Goal: Use online tool/utility: Use online tool/utility

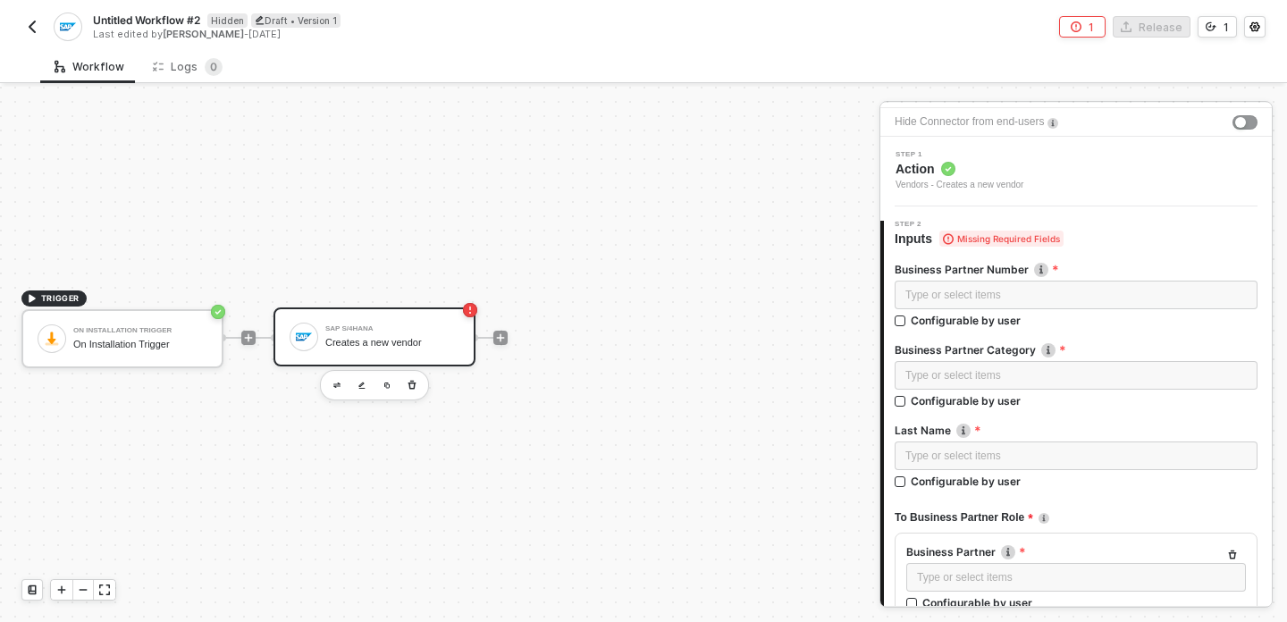
scroll to position [71, 0]
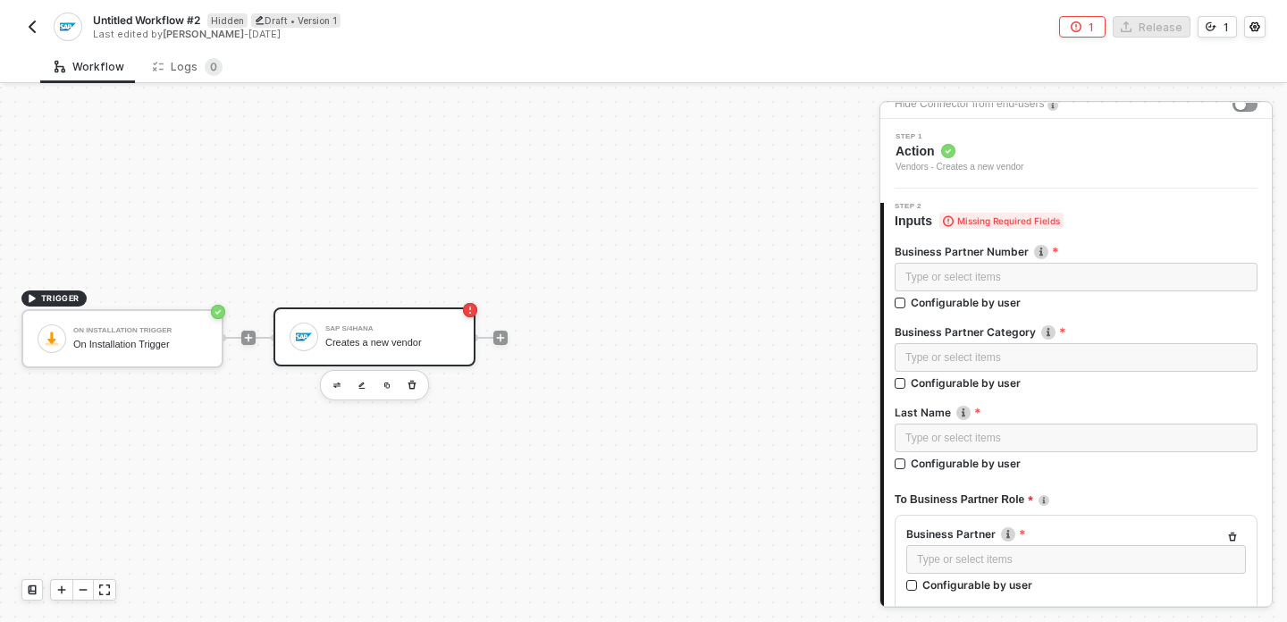
click at [383, 321] on div "SAP S/4HANA Creates a new vendor" at bounding box center [392, 337] width 134 height 34
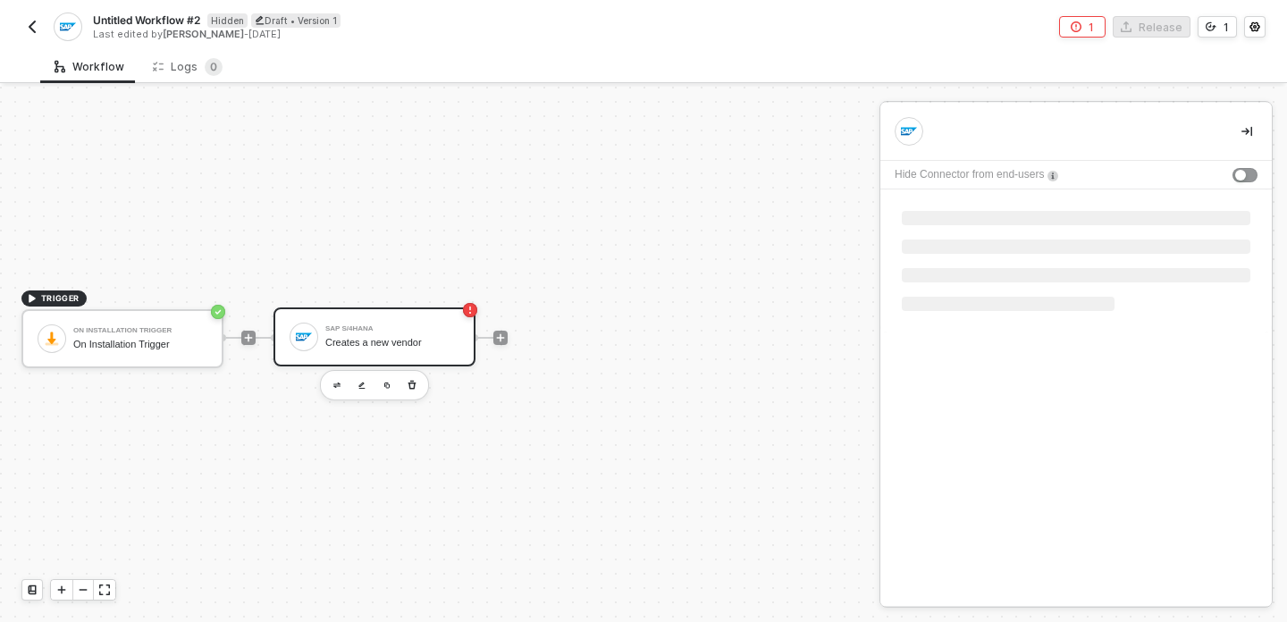
scroll to position [0, 0]
click at [383, 321] on div "SAP S/4HANA Creates a new vendor" at bounding box center [392, 337] width 134 height 34
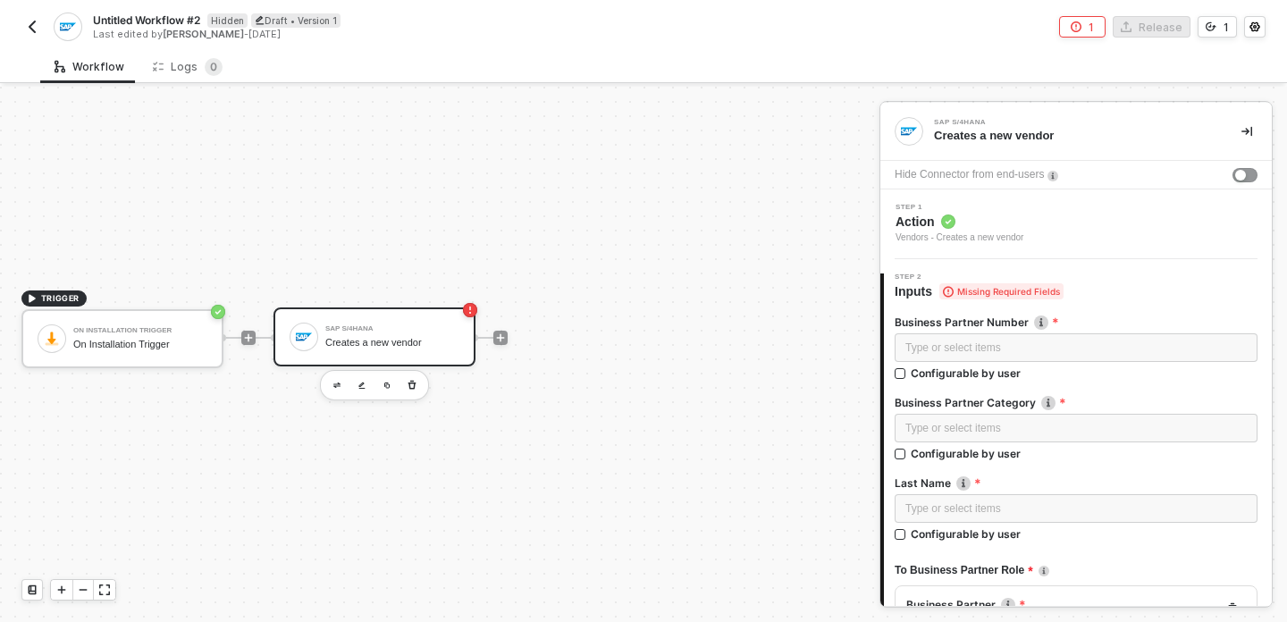
click at [1051, 138] on div "Creates a new vendor" at bounding box center [1073, 136] width 279 height 16
click at [1005, 214] on span "Action" at bounding box center [959, 222] width 128 height 18
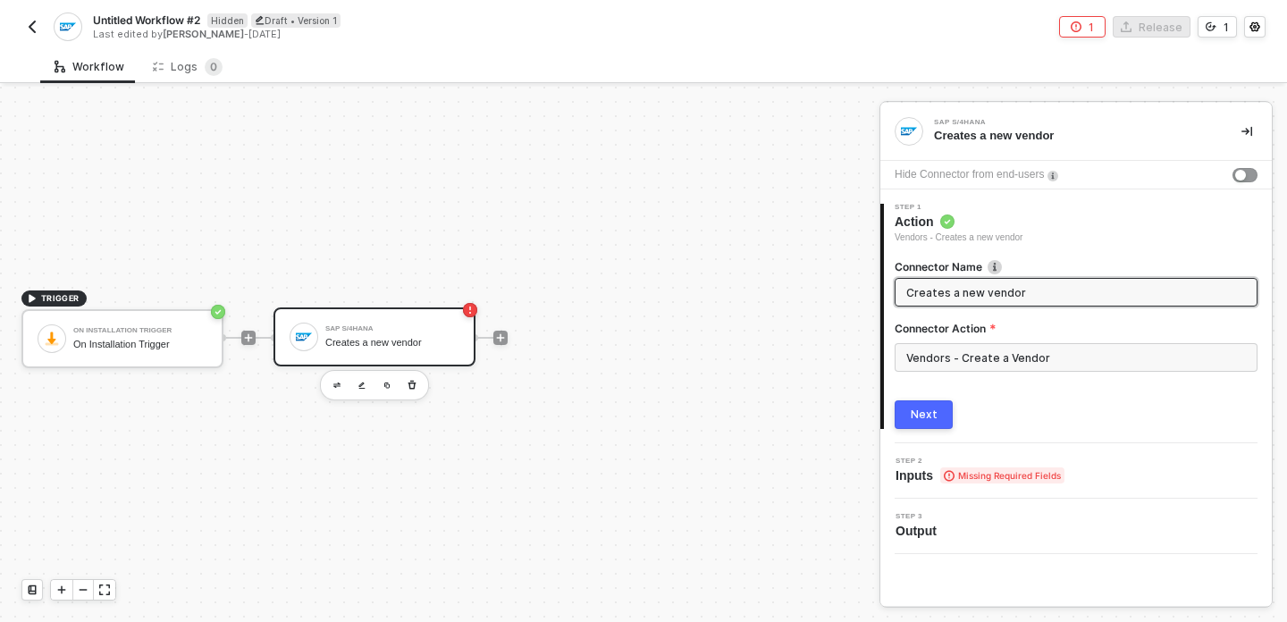
click at [1014, 295] on input "Creates a new vendor" at bounding box center [1074, 292] width 336 height 20
click at [1032, 343] on input "Vendors - Create a Vendor" at bounding box center [1075, 357] width 363 height 29
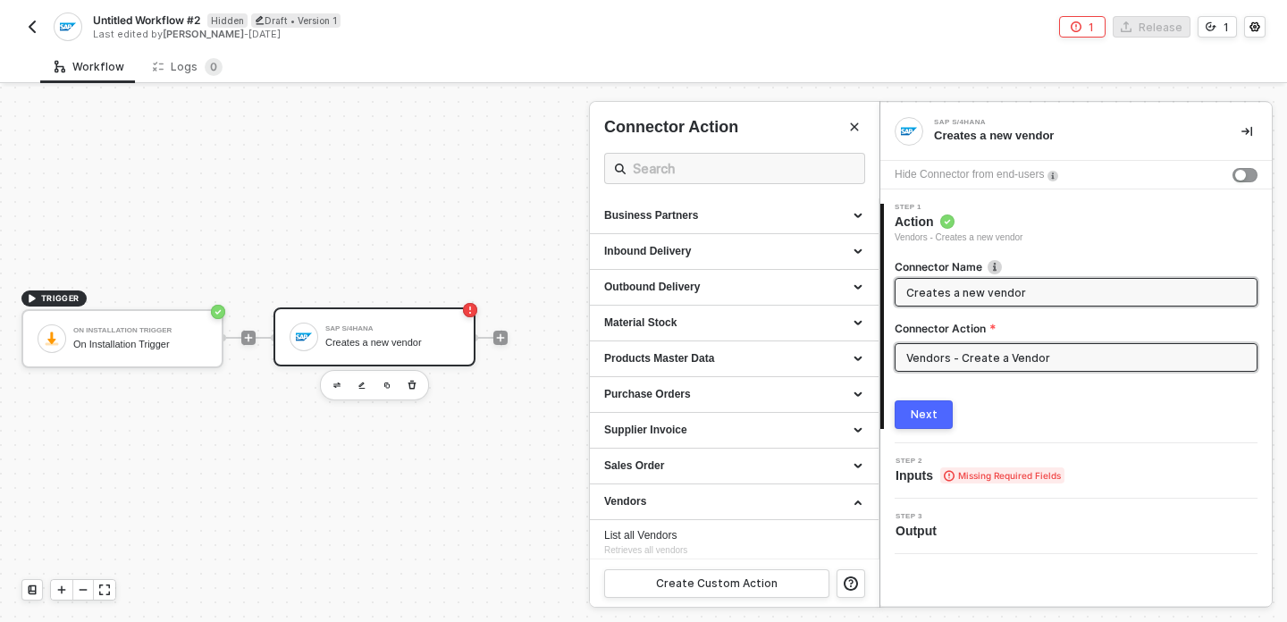
click at [971, 297] on input "Creates a new vendor" at bounding box center [1074, 292] width 336 height 20
click at [954, 363] on input "Vendors - Create a Vendor" at bounding box center [1075, 357] width 363 height 29
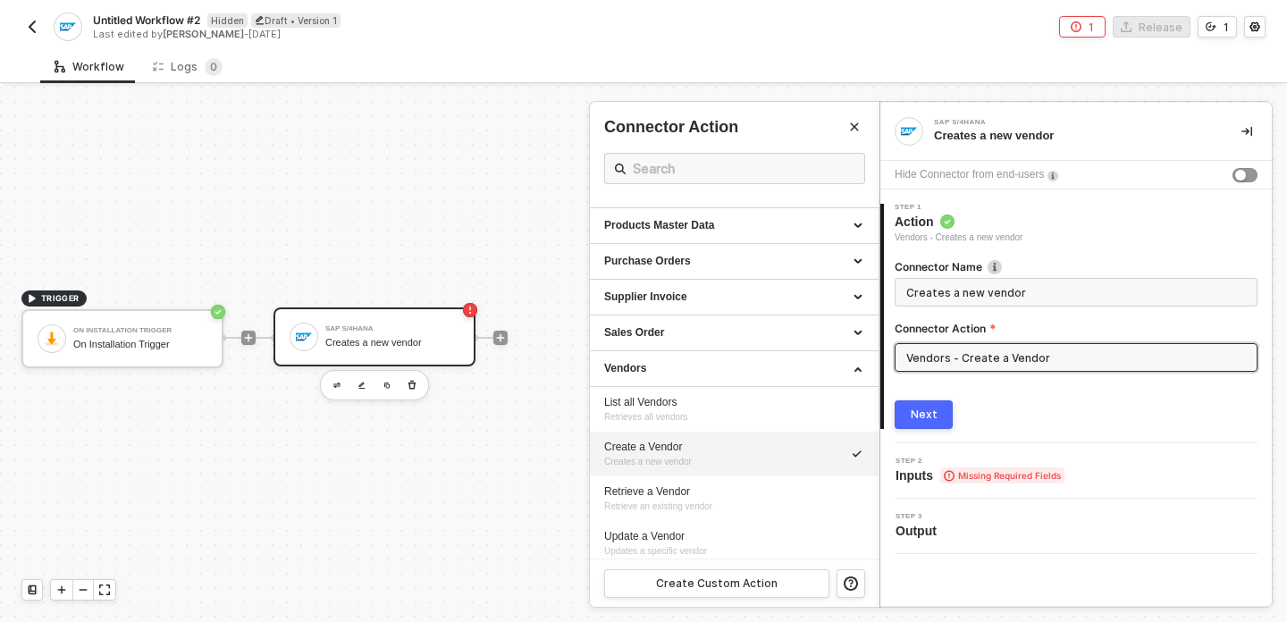
scroll to position [140, 0]
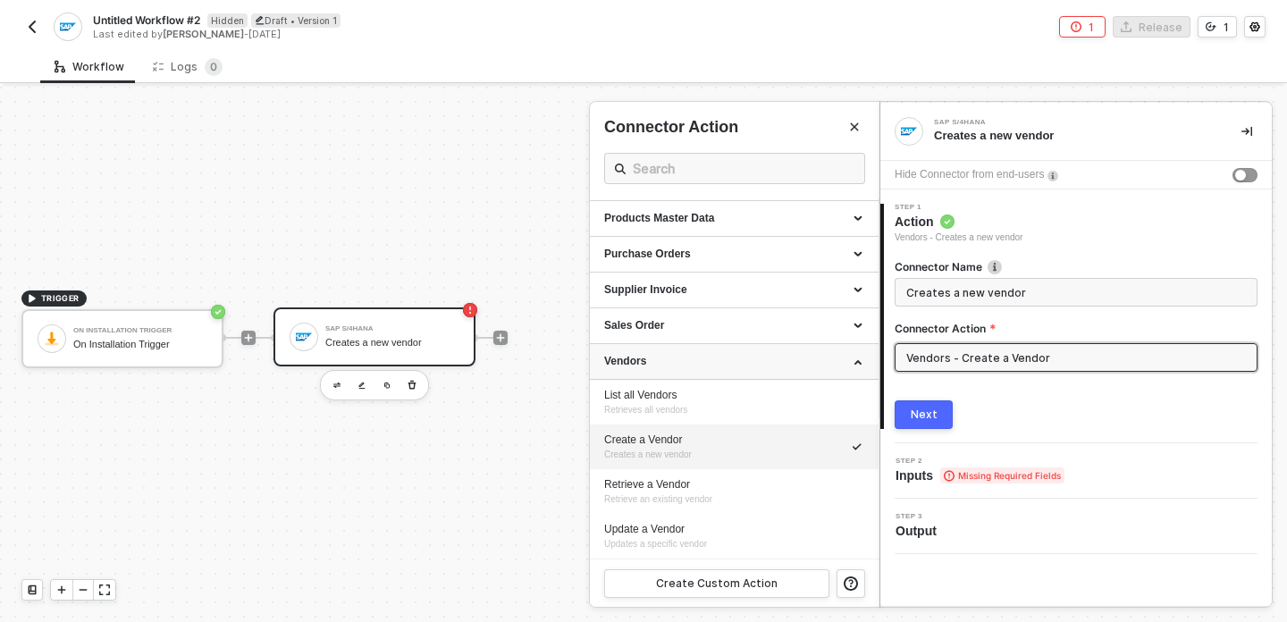
click at [729, 360] on div "Vendors" at bounding box center [734, 361] width 260 height 15
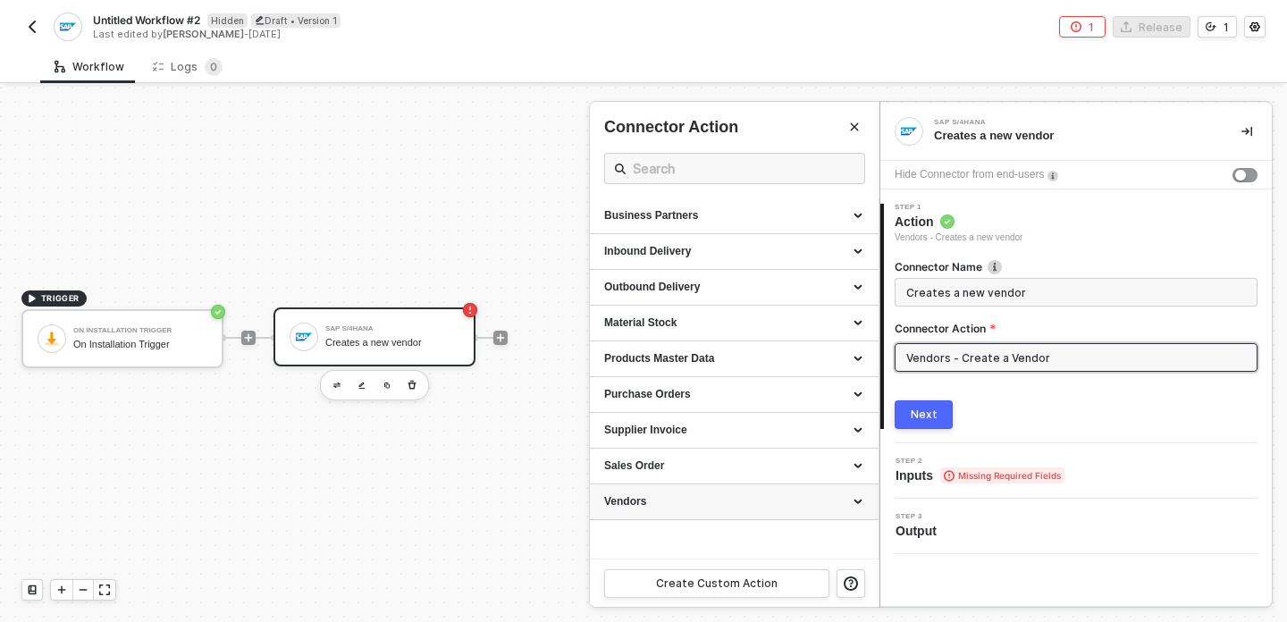
scroll to position [0, 0]
click at [719, 210] on div "Business Partners" at bounding box center [734, 215] width 260 height 15
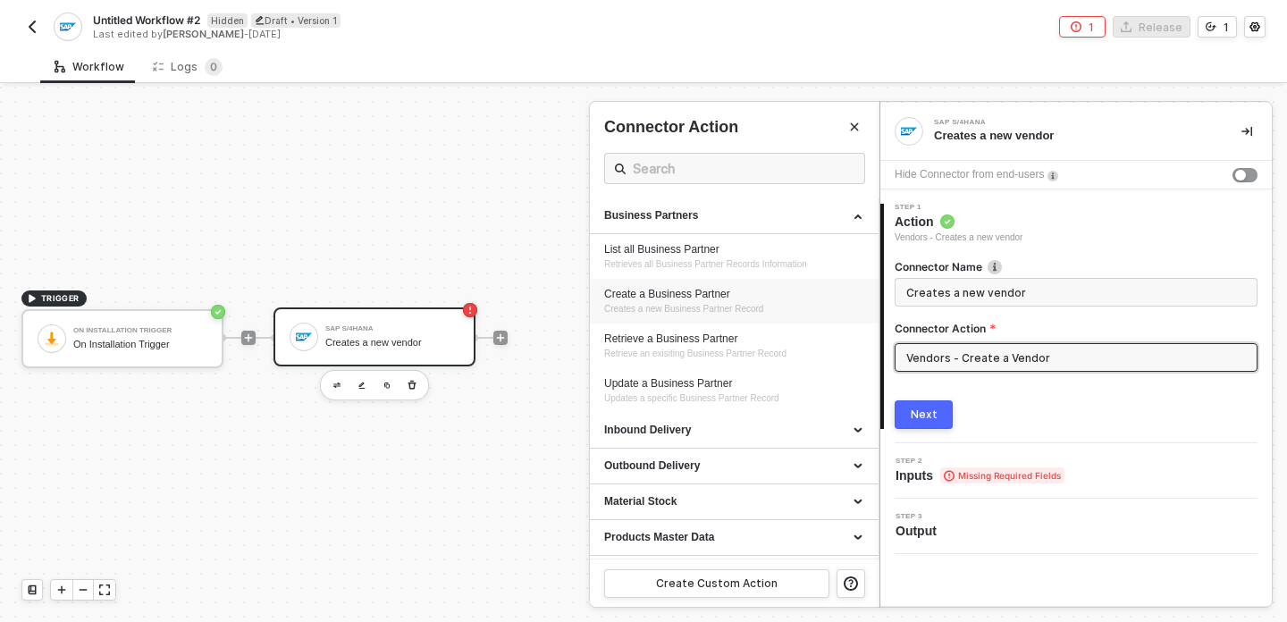
click at [692, 295] on div "Create a Business Partner" at bounding box center [734, 294] width 260 height 15
type input "Creates a new Business Partner Record"
type input "Business Partners - Create a Business Partner"
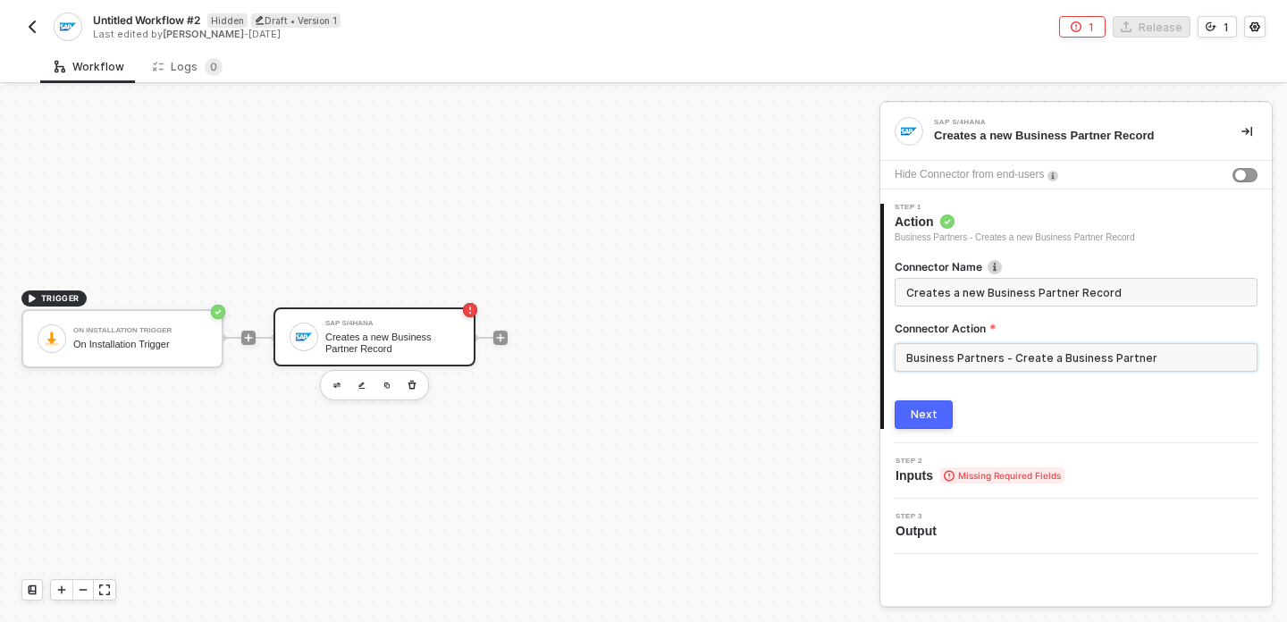
click at [961, 351] on input "Business Partners - Create a Business Partner" at bounding box center [1075, 357] width 363 height 29
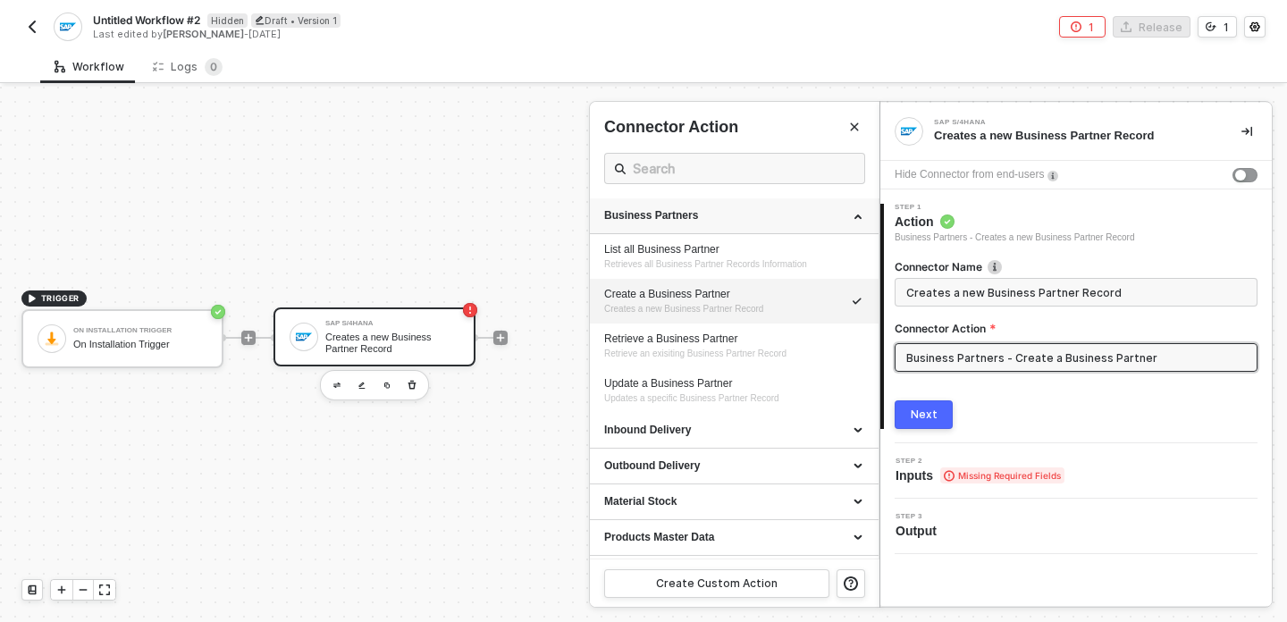
click at [832, 214] on div "Business Partners" at bounding box center [734, 215] width 260 height 15
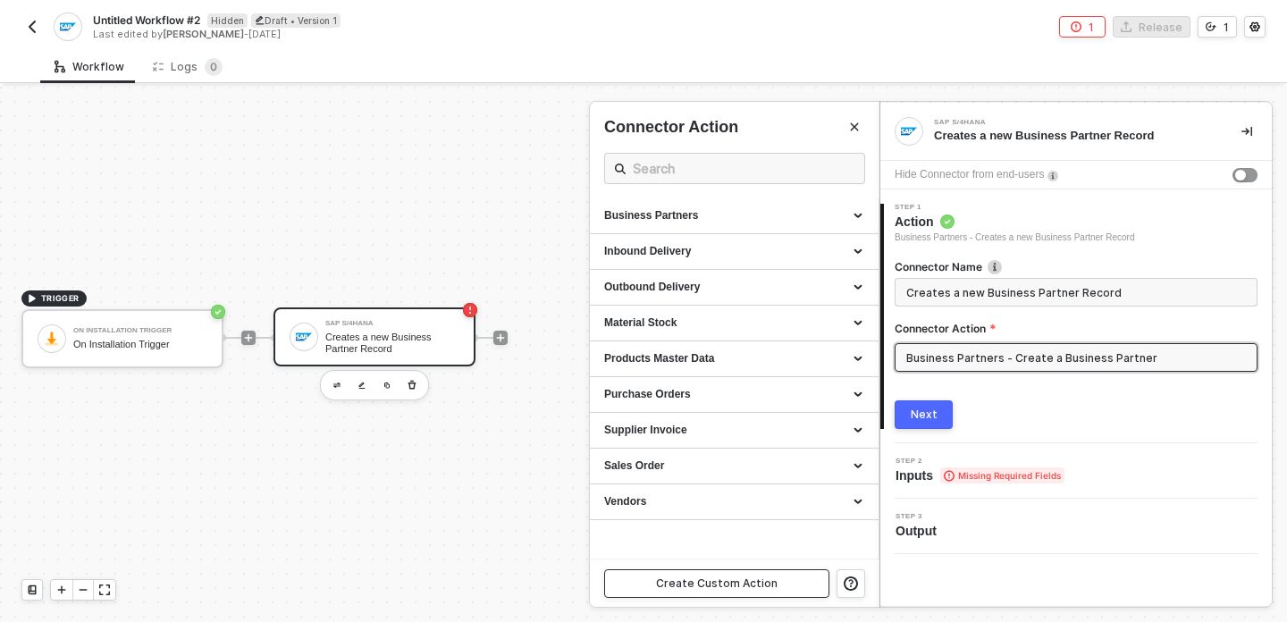
click at [719, 577] on div "Create Custom Action" at bounding box center [717, 583] width 122 height 14
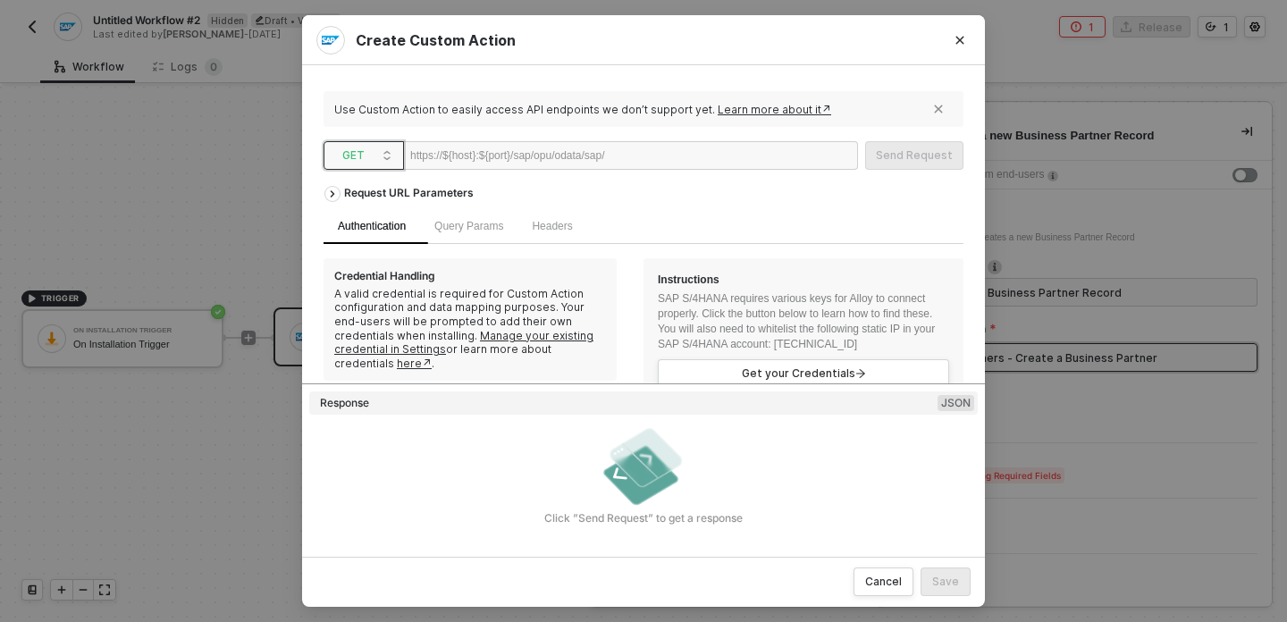
click at [376, 151] on span "GET" at bounding box center [367, 155] width 50 height 27
click at [577, 215] on div "Headers" at bounding box center [551, 226] width 69 height 35
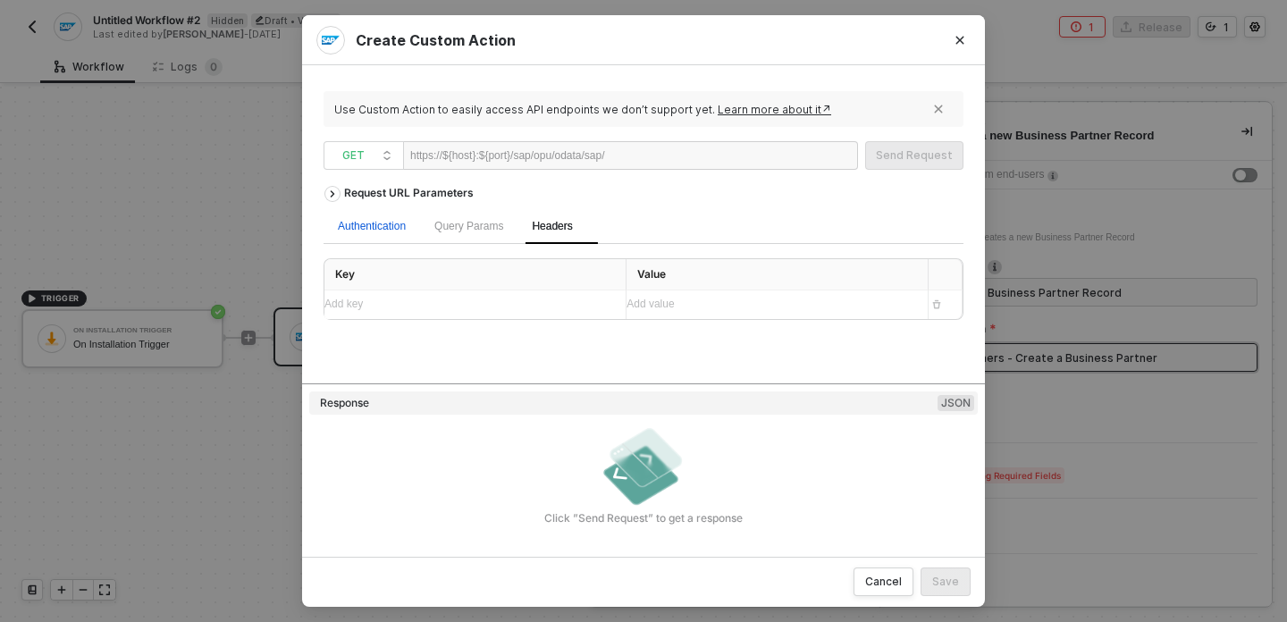
click at [365, 226] on div "Authentication" at bounding box center [372, 226] width 68 height 17
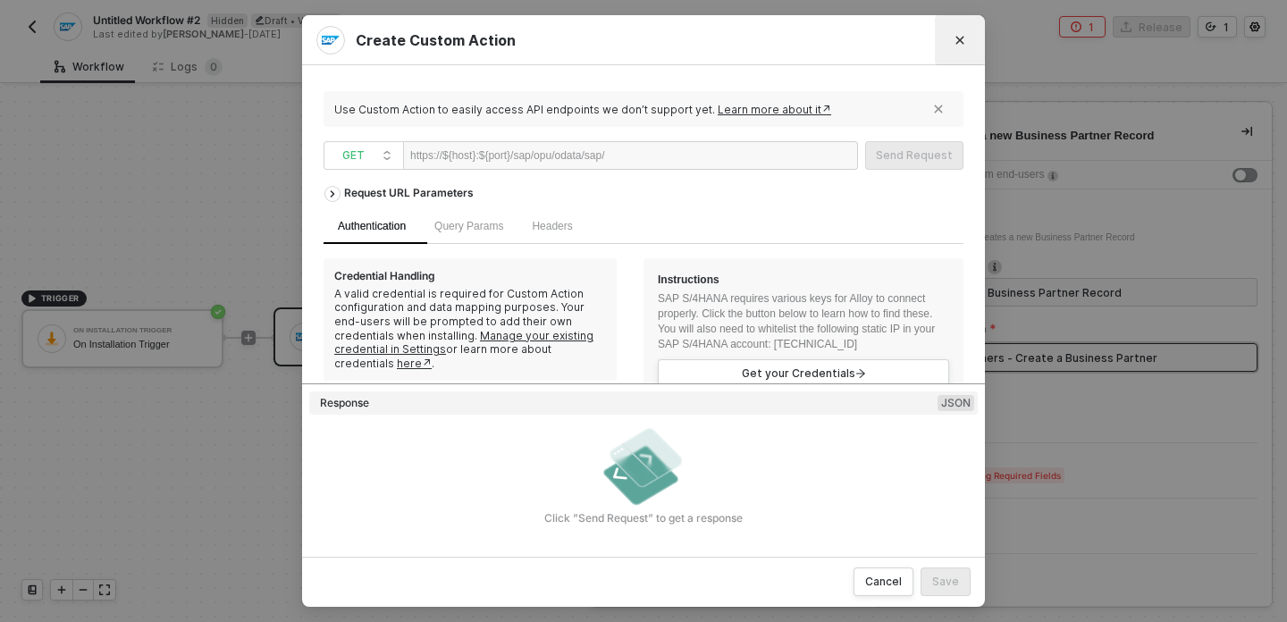
click at [974, 38] on button "Close" at bounding box center [960, 40] width 50 height 50
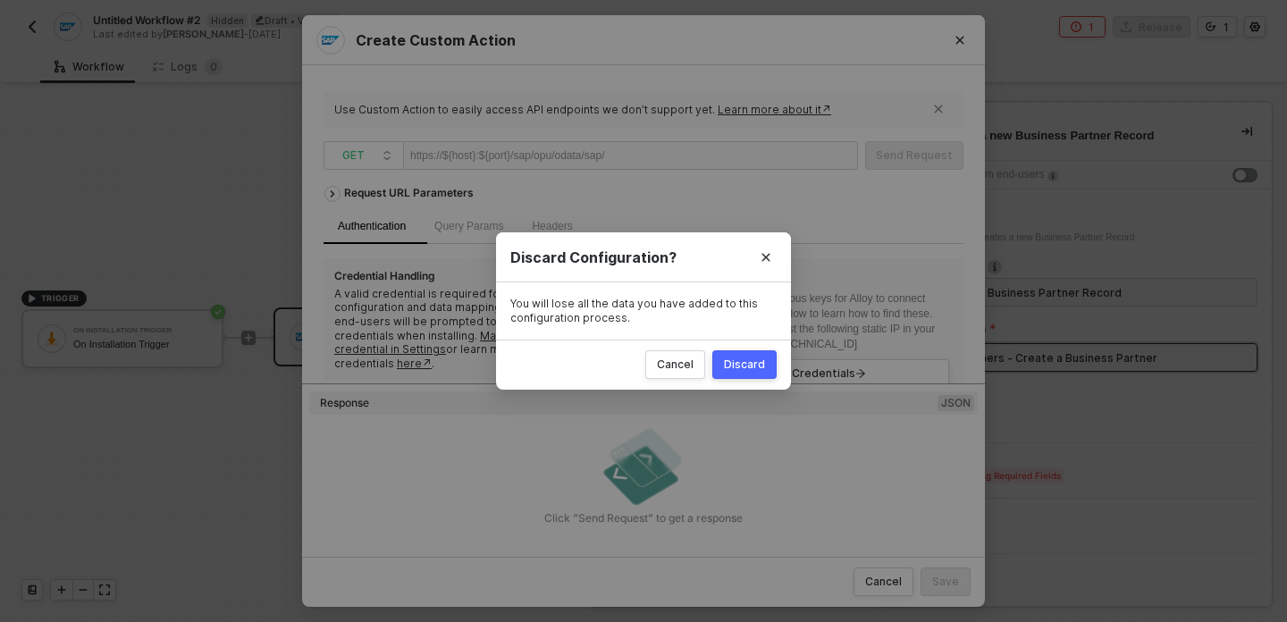
click at [744, 357] on div "Discard" at bounding box center [744, 364] width 41 height 14
